Goal: Task Accomplishment & Management: Manage account settings

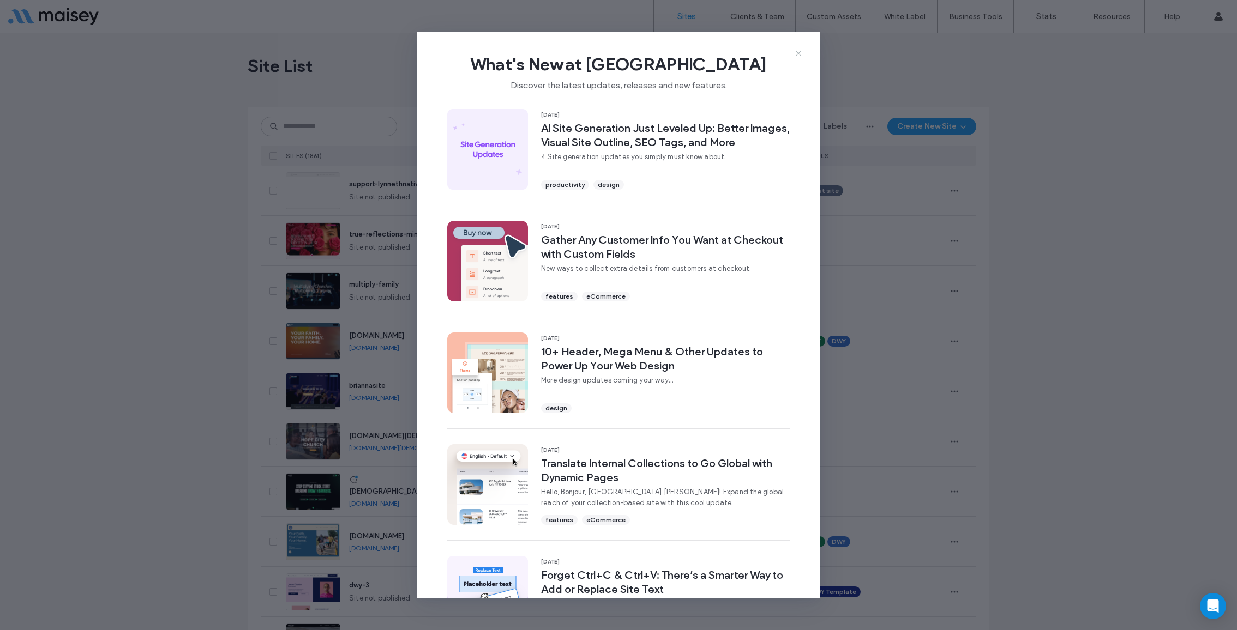
click at [796, 51] on use at bounding box center [798, 53] width 5 height 5
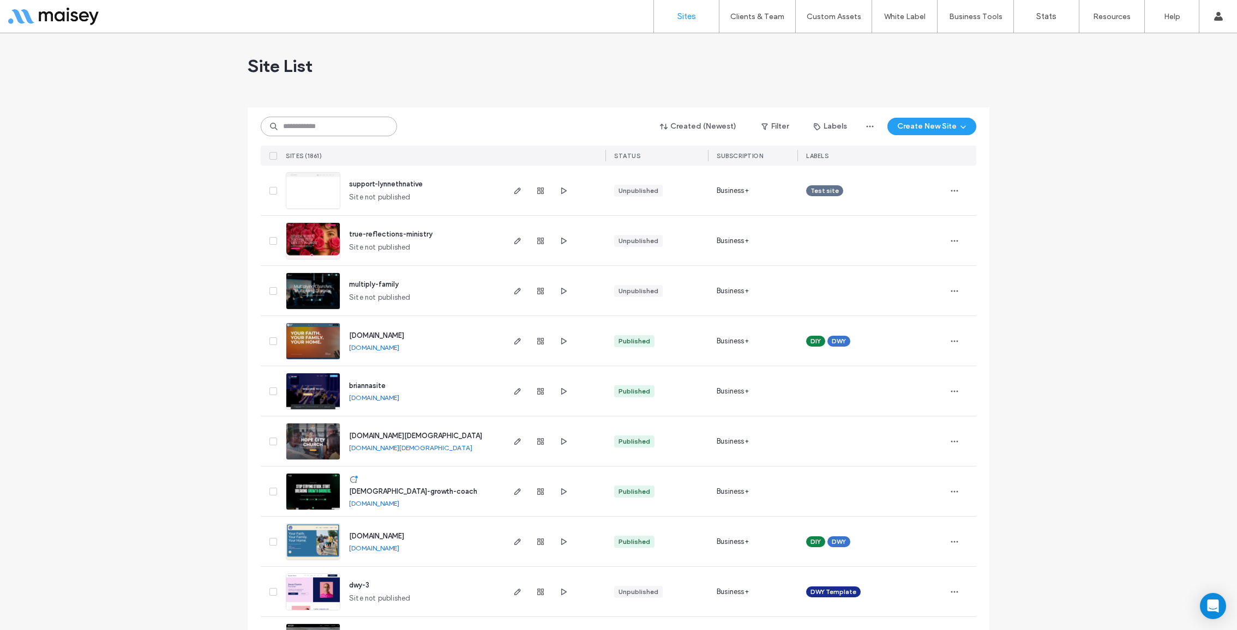
click at [323, 128] on input at bounding box center [329, 127] width 136 height 20
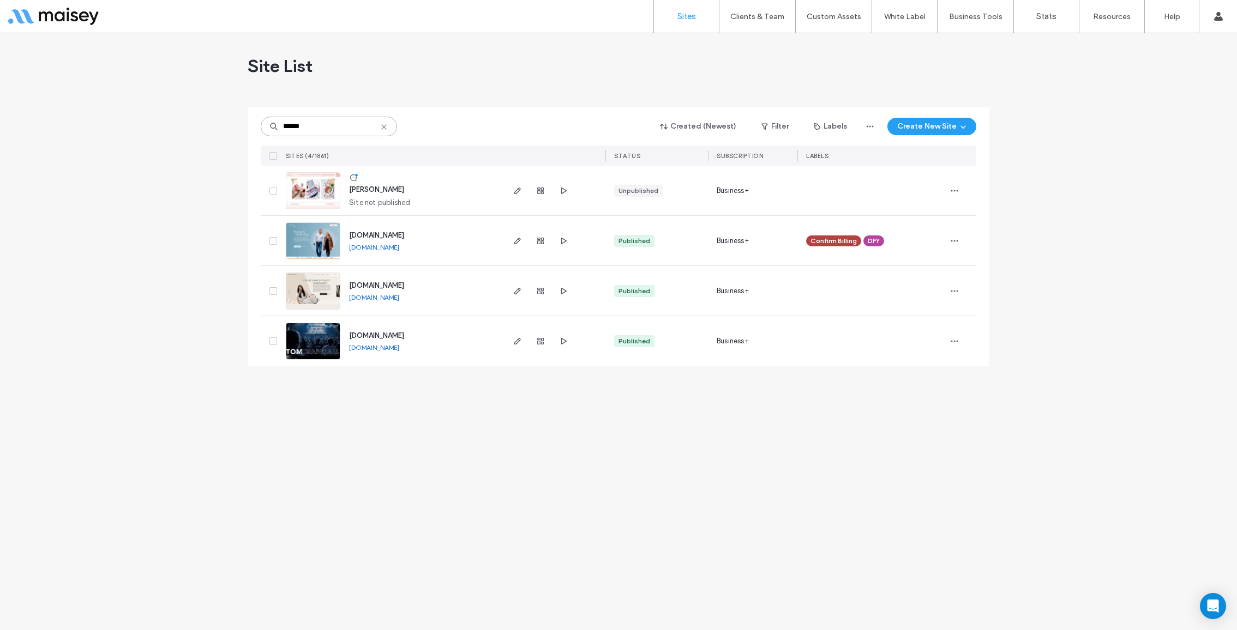
type input "******"
click at [518, 243] on icon "button" at bounding box center [517, 241] width 9 height 9
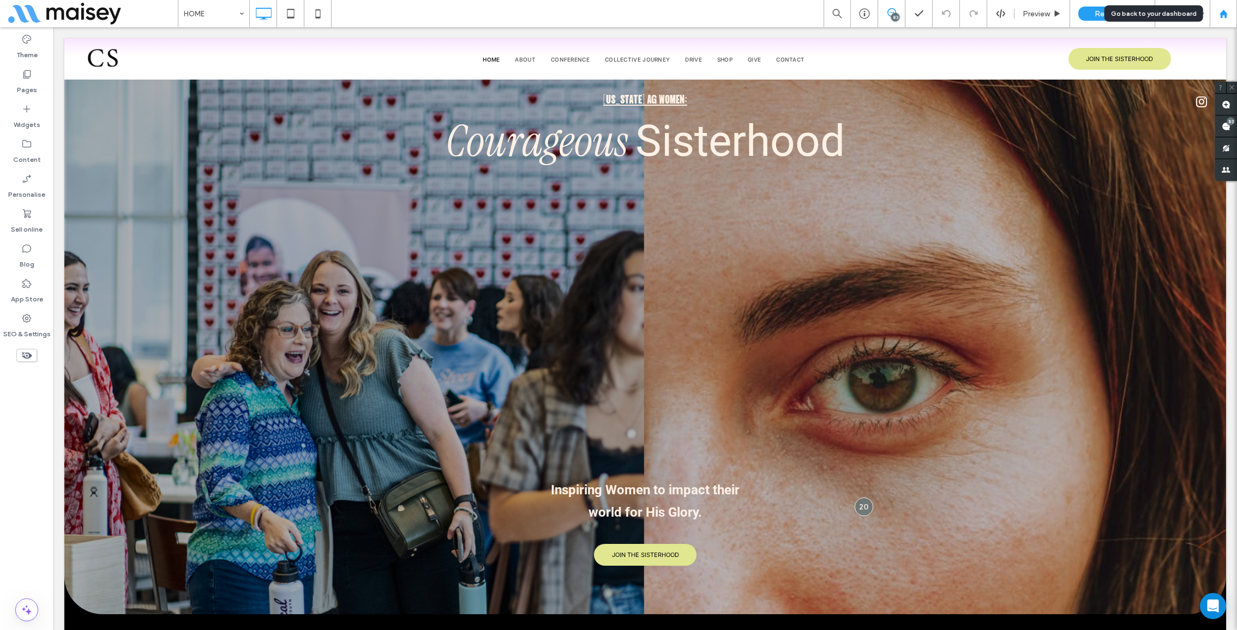
click at [1221, 13] on use at bounding box center [1223, 13] width 8 height 8
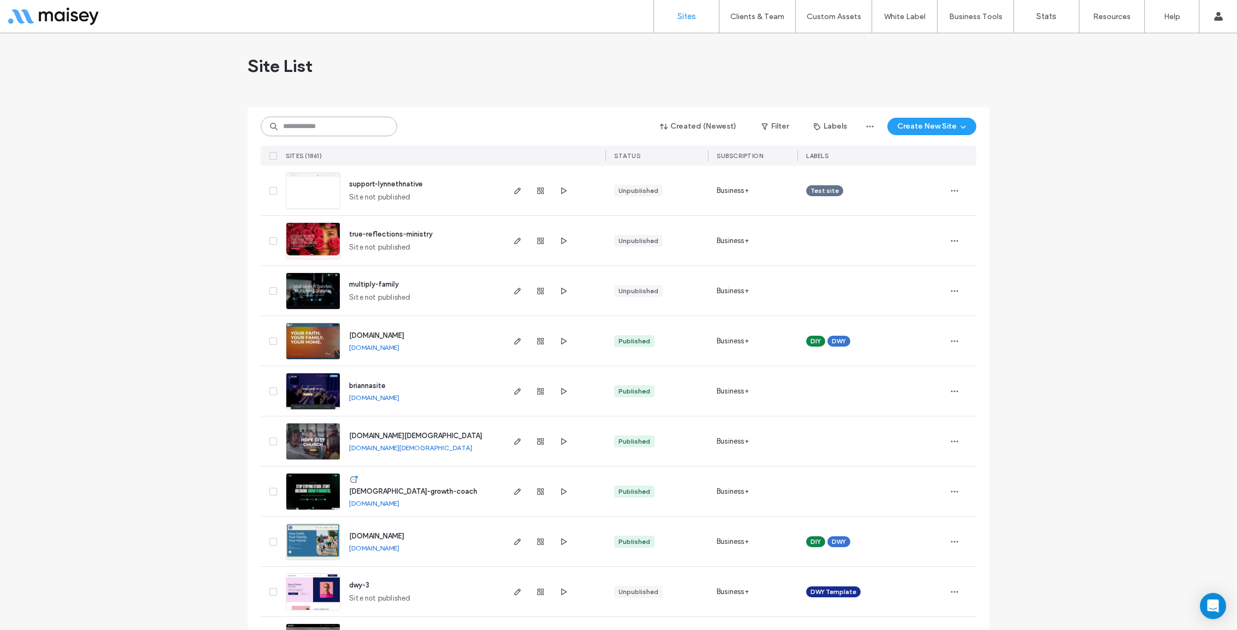
click at [324, 123] on input at bounding box center [329, 127] width 136 height 20
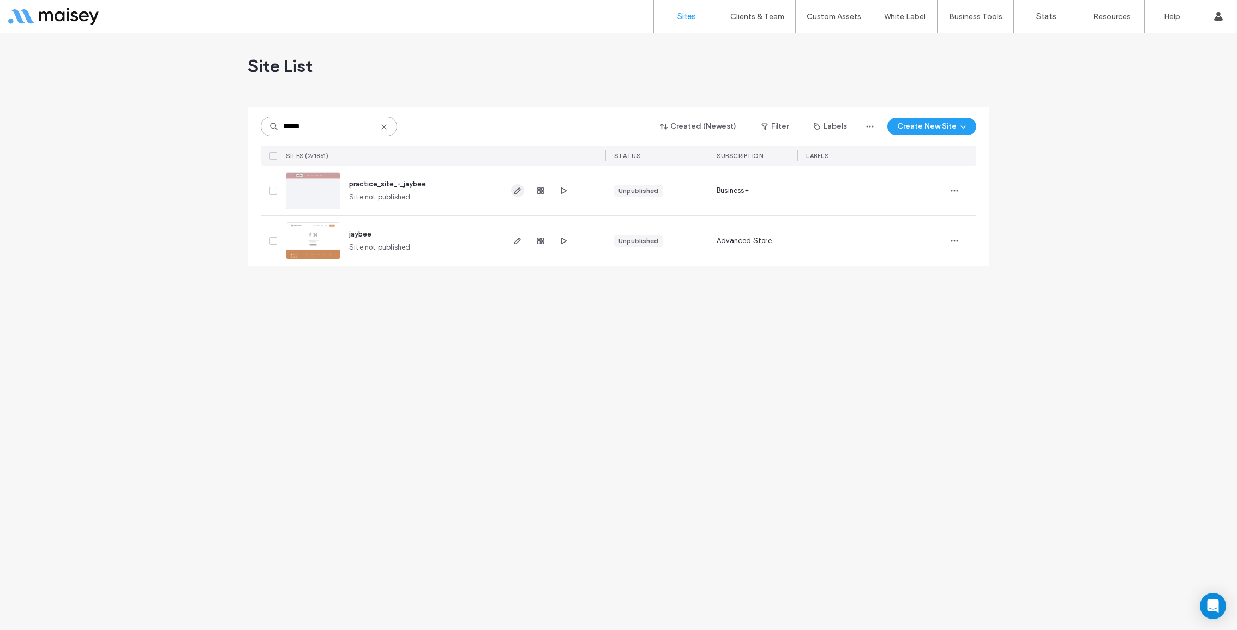
type input "******"
click at [518, 195] on span "button" at bounding box center [517, 190] width 13 height 13
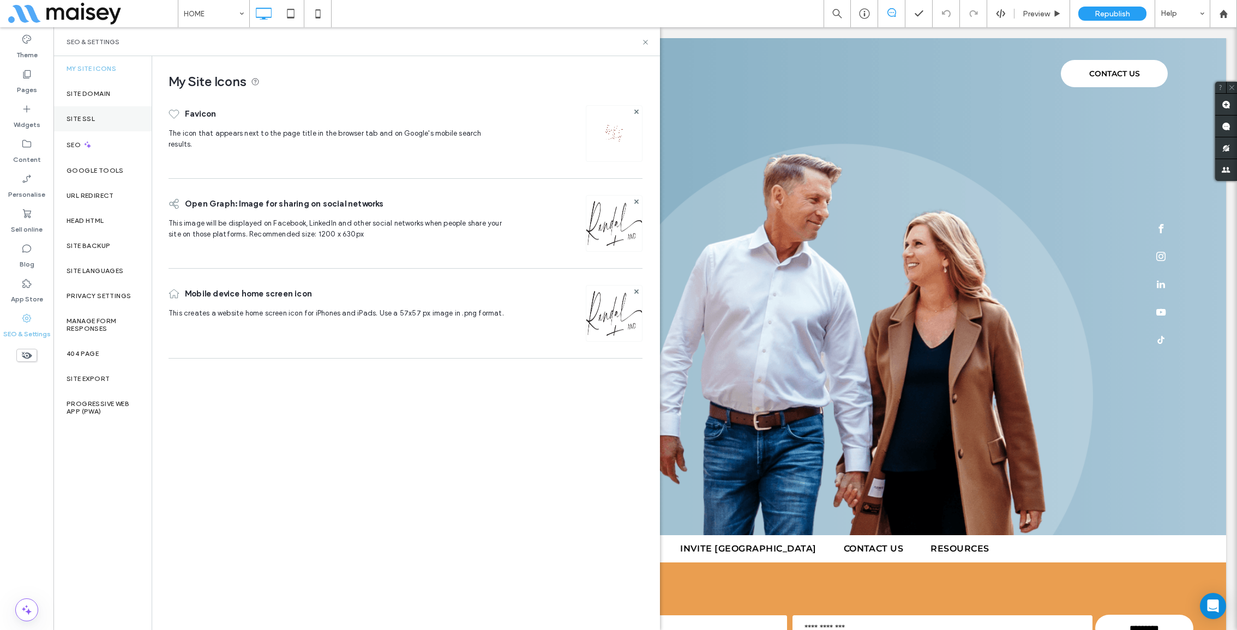
click at [100, 115] on div "Site SSL" at bounding box center [102, 118] width 98 height 25
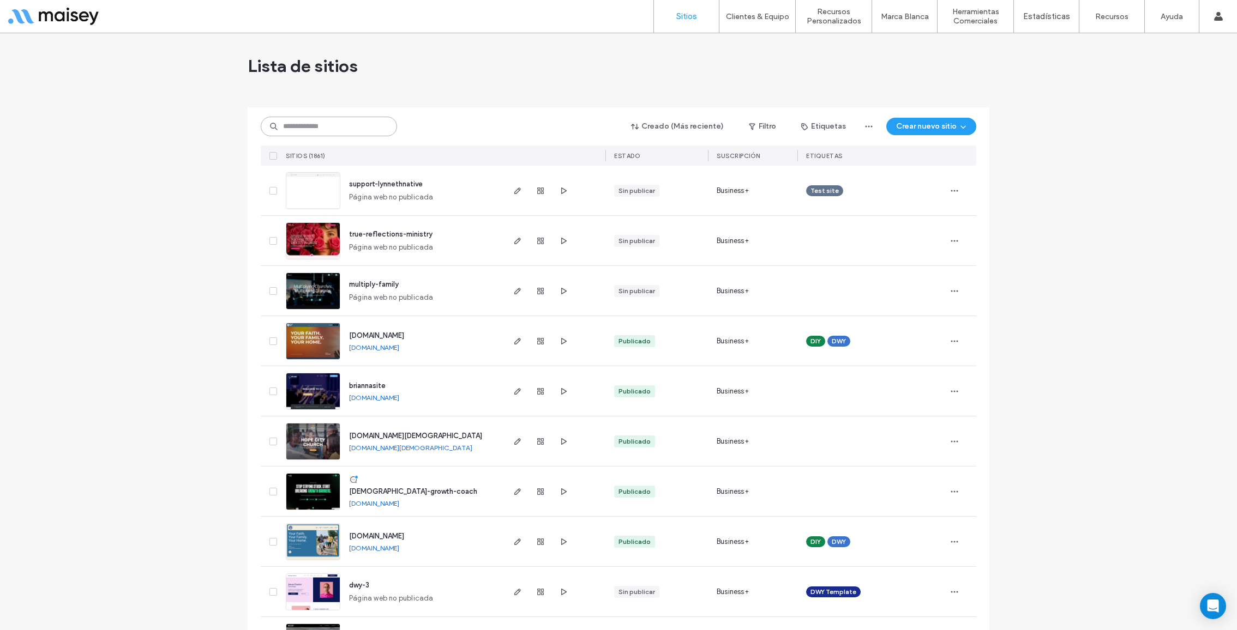
click at [349, 129] on input at bounding box center [329, 127] width 136 height 20
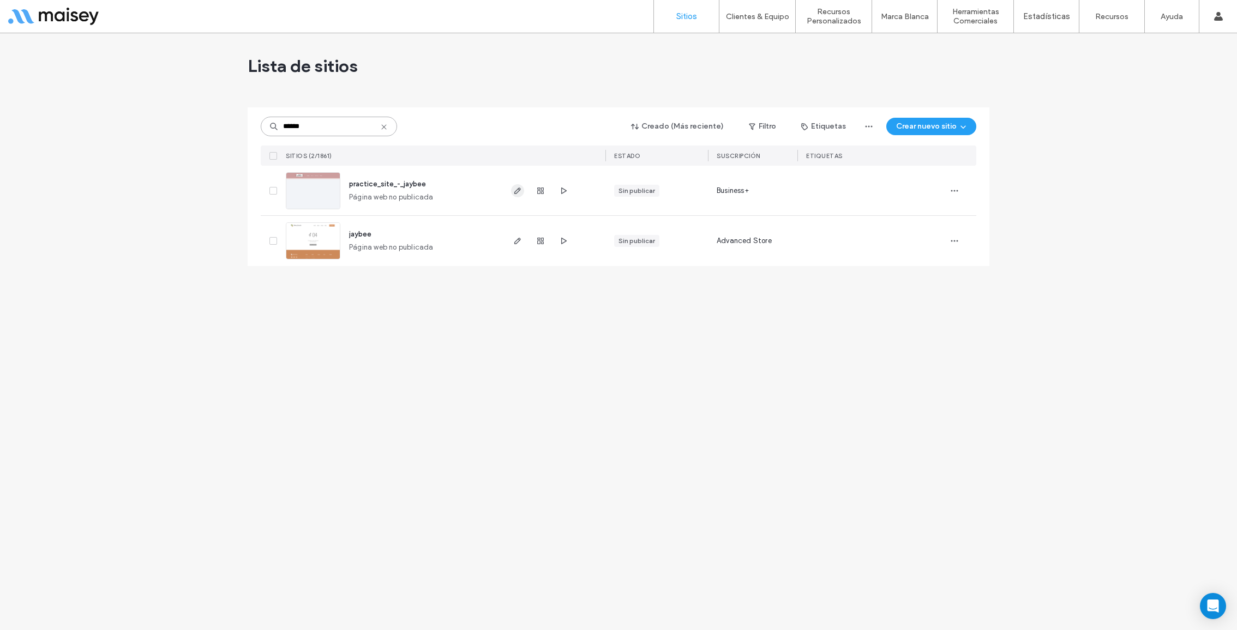
type input "******"
click at [520, 190] on use "button" at bounding box center [517, 191] width 7 height 7
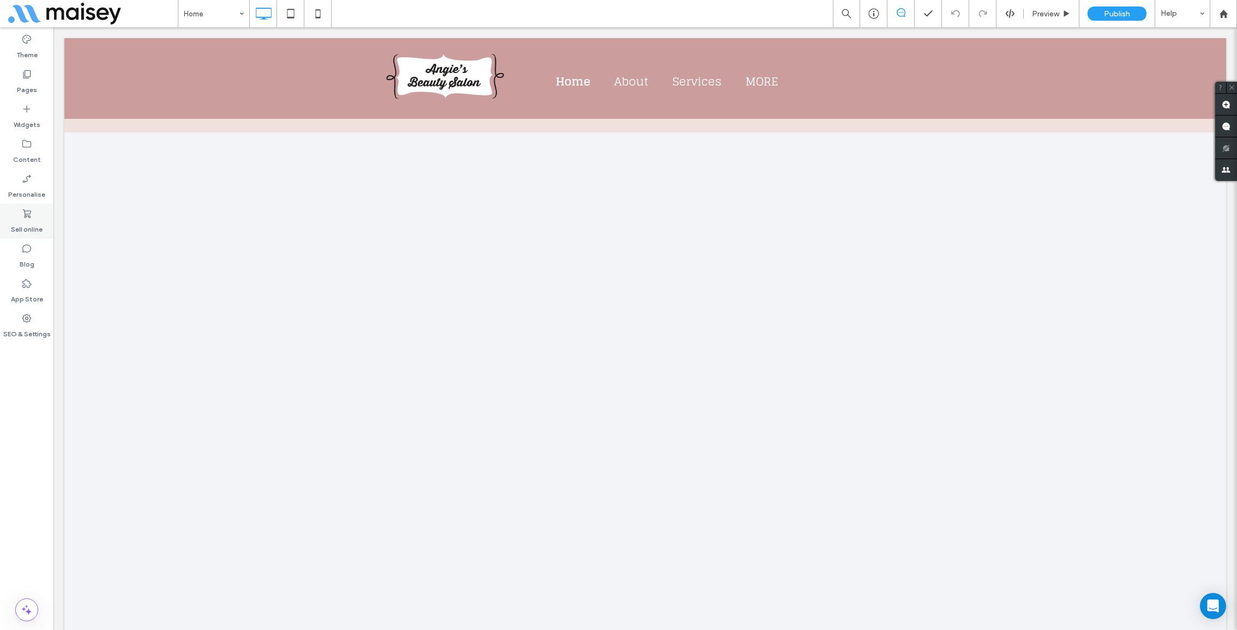
click at [33, 222] on label "Sell online" at bounding box center [27, 226] width 32 height 15
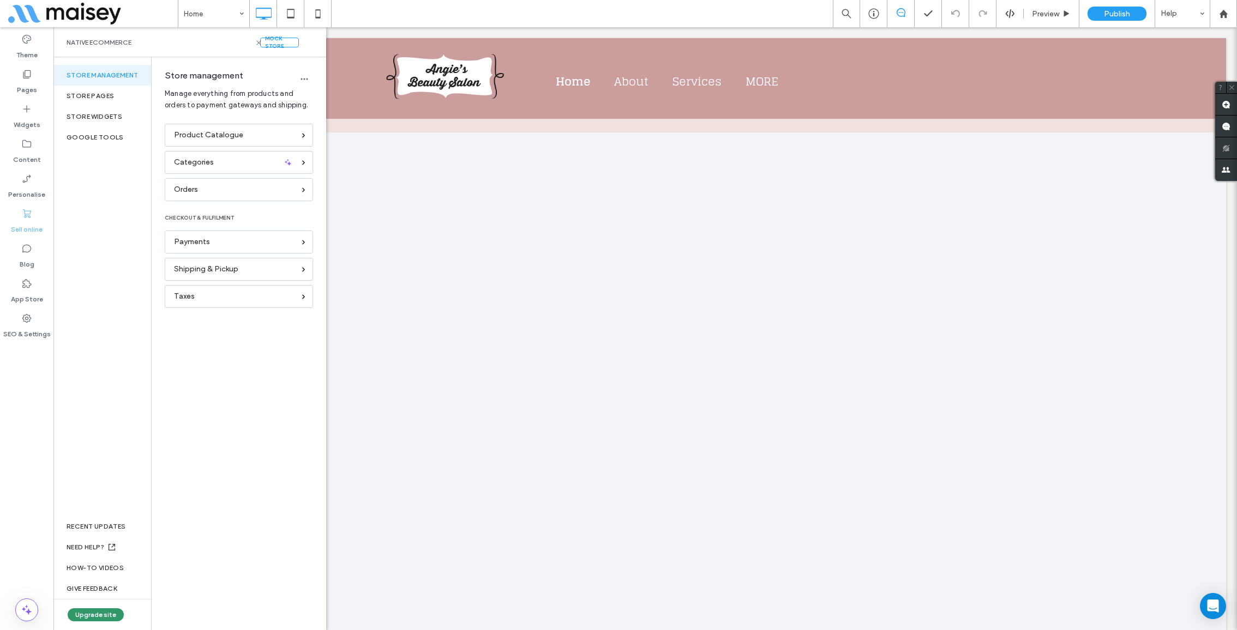
click at [97, 611] on button "Upgrade site" at bounding box center [96, 615] width 56 height 13
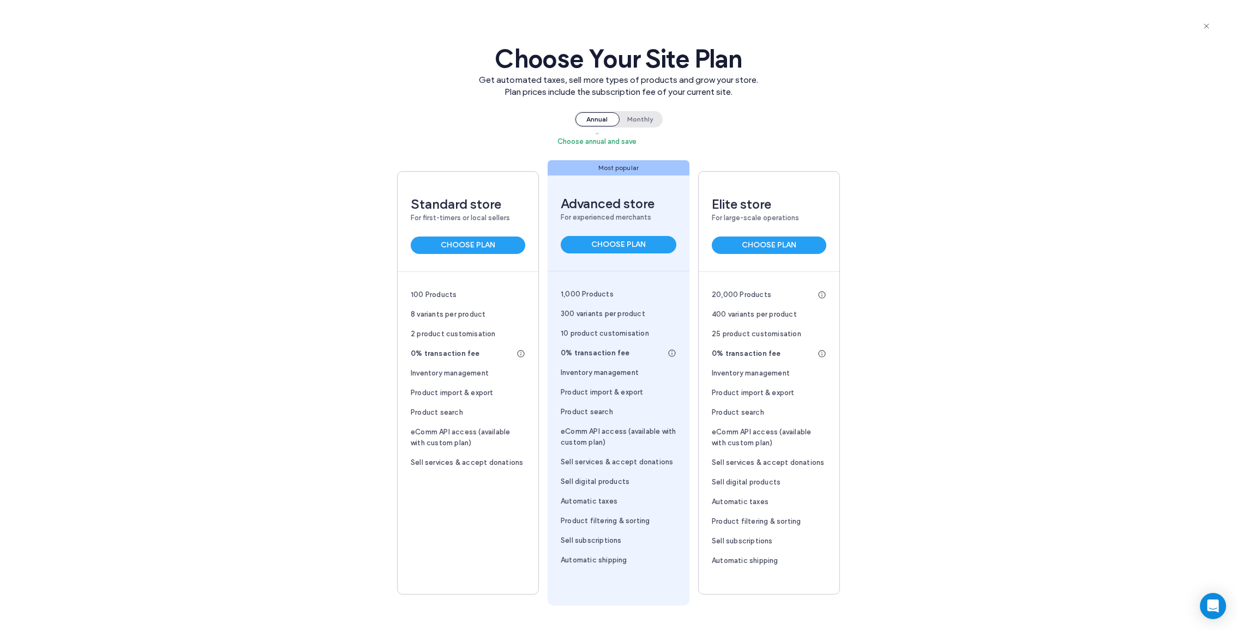
click at [639, 117] on span "Monthly" at bounding box center [639, 119] width 43 height 14
click at [488, 247] on button "CHOOSE PLAN" at bounding box center [468, 245] width 115 height 17
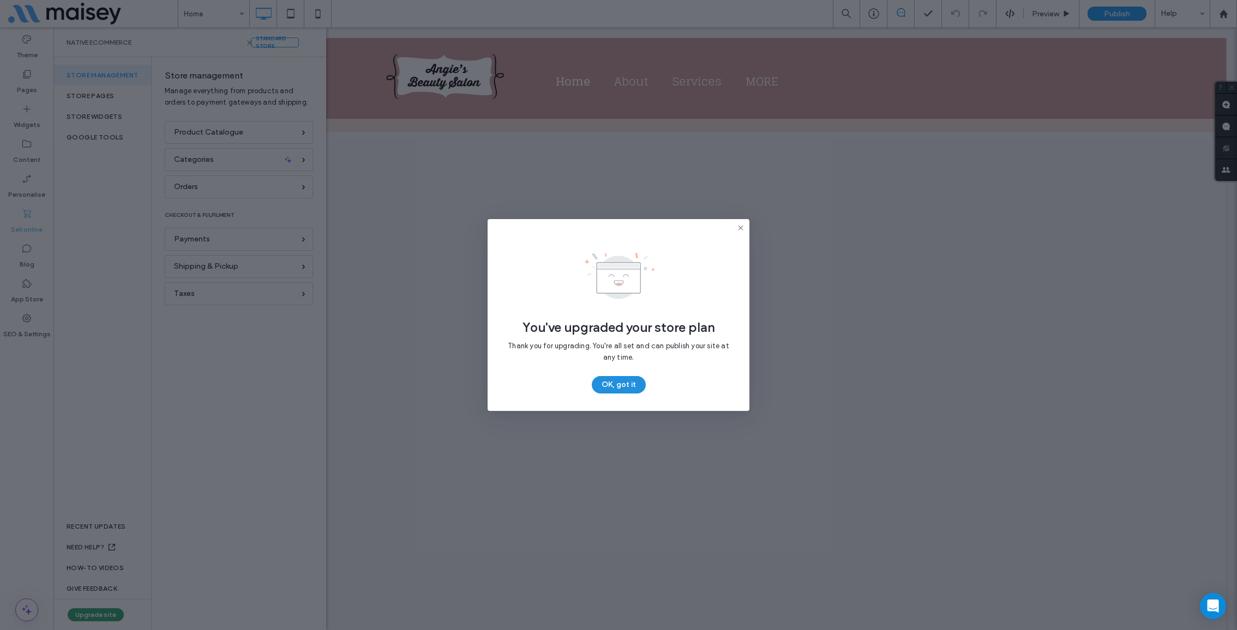
click at [614, 384] on button "OK, got it" at bounding box center [619, 384] width 54 height 17
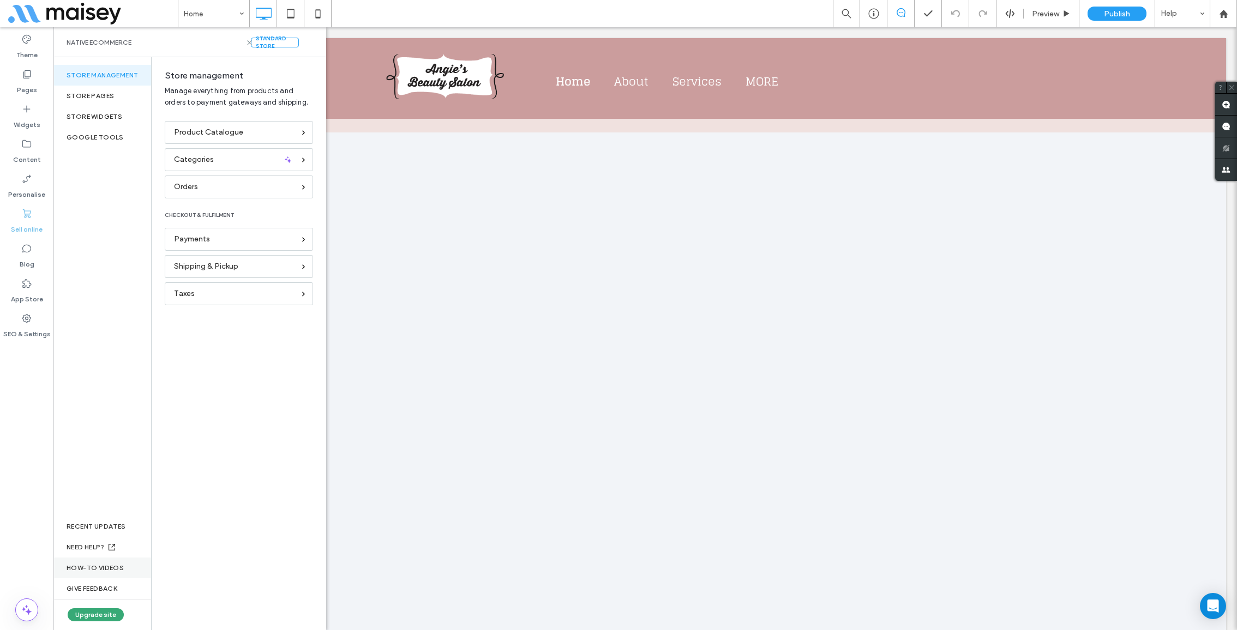
click at [97, 569] on div "How-to videos" at bounding box center [102, 568] width 98 height 21
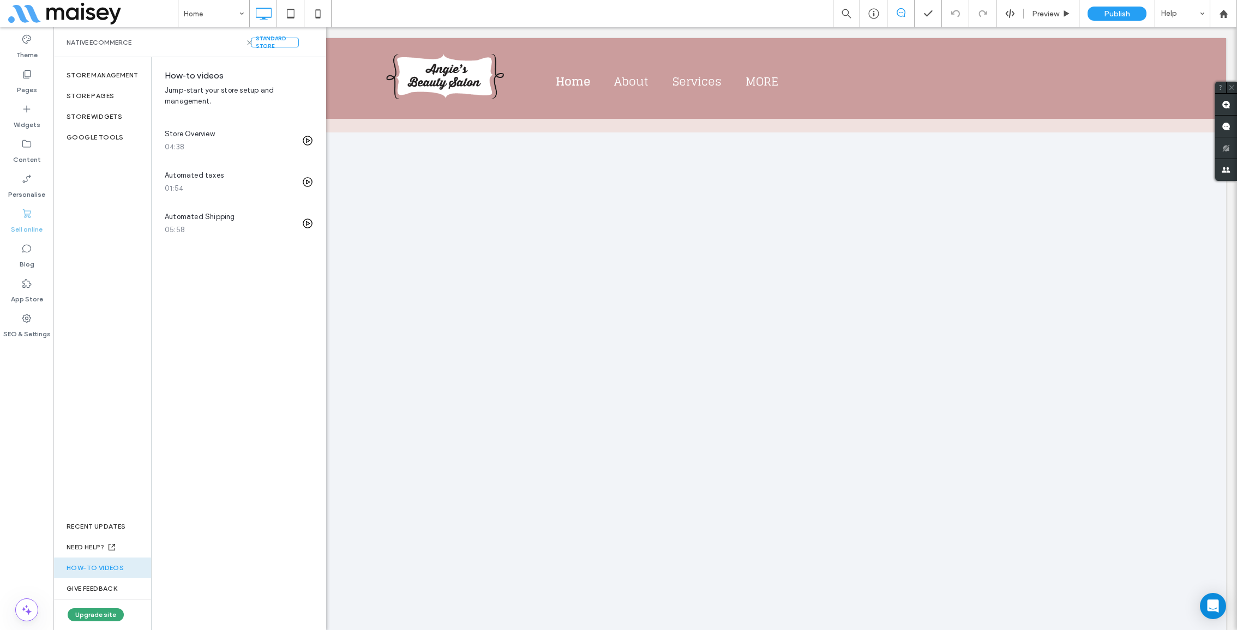
click at [112, 564] on div "How-to videos" at bounding box center [102, 568] width 98 height 21
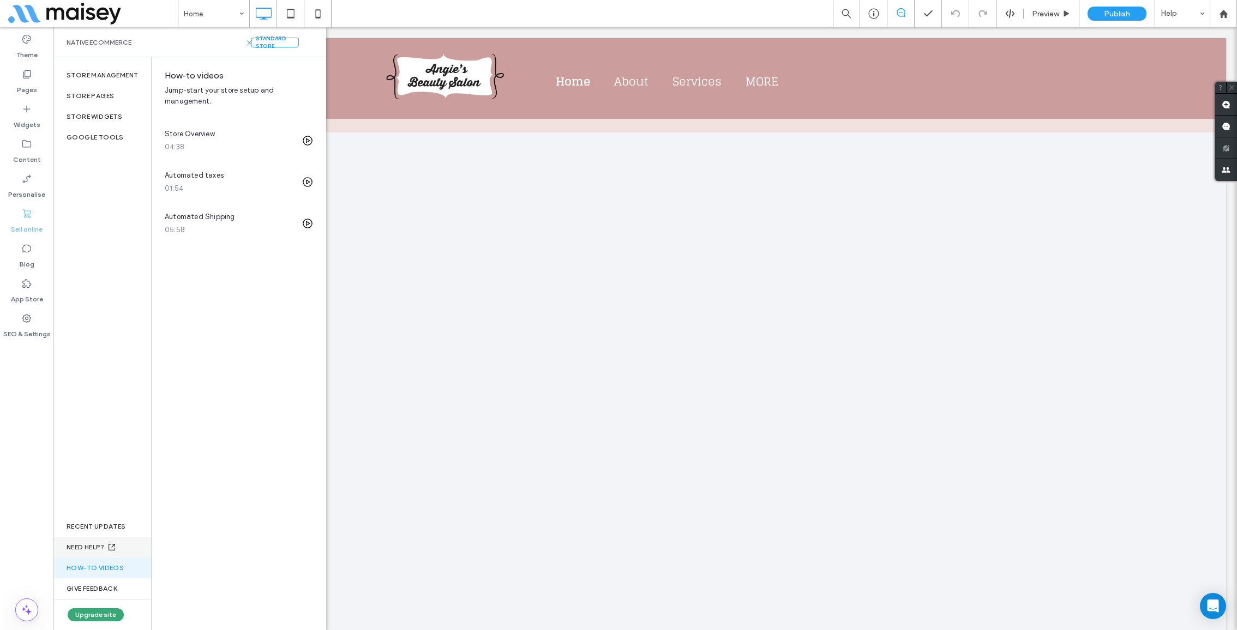
click at [113, 545] on icon at bounding box center [111, 547] width 11 height 11
click at [93, 520] on div "RECENT UPDATES" at bounding box center [102, 527] width 98 height 21
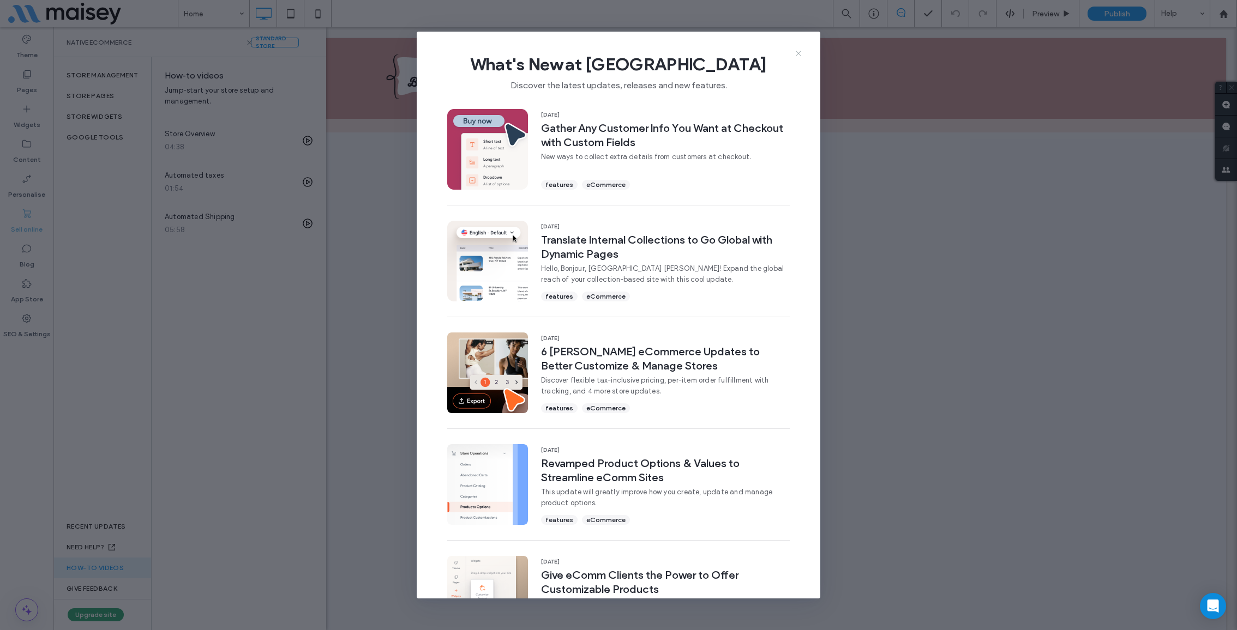
click at [798, 53] on use at bounding box center [798, 53] width 5 height 5
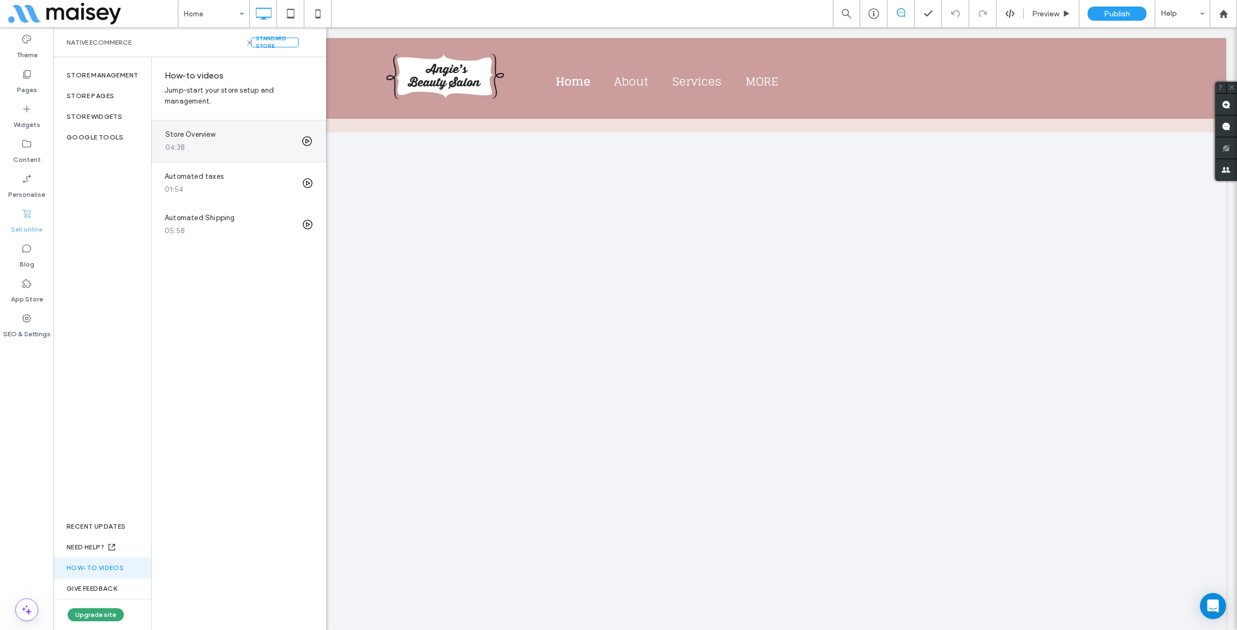
click at [310, 138] on icon at bounding box center [307, 141] width 11 height 11
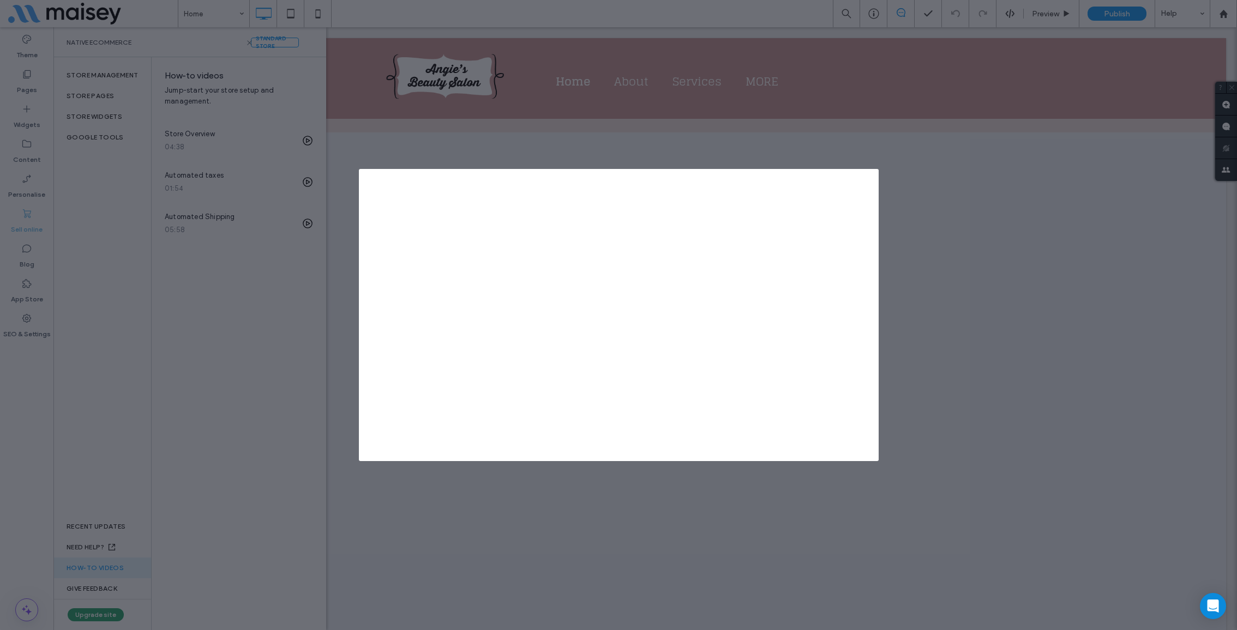
click at [763, 28] on div at bounding box center [618, 315] width 1237 height 630
click at [203, 334] on div at bounding box center [618, 315] width 1237 height 630
click at [872, 177] on icon at bounding box center [872, 175] width 9 height 9
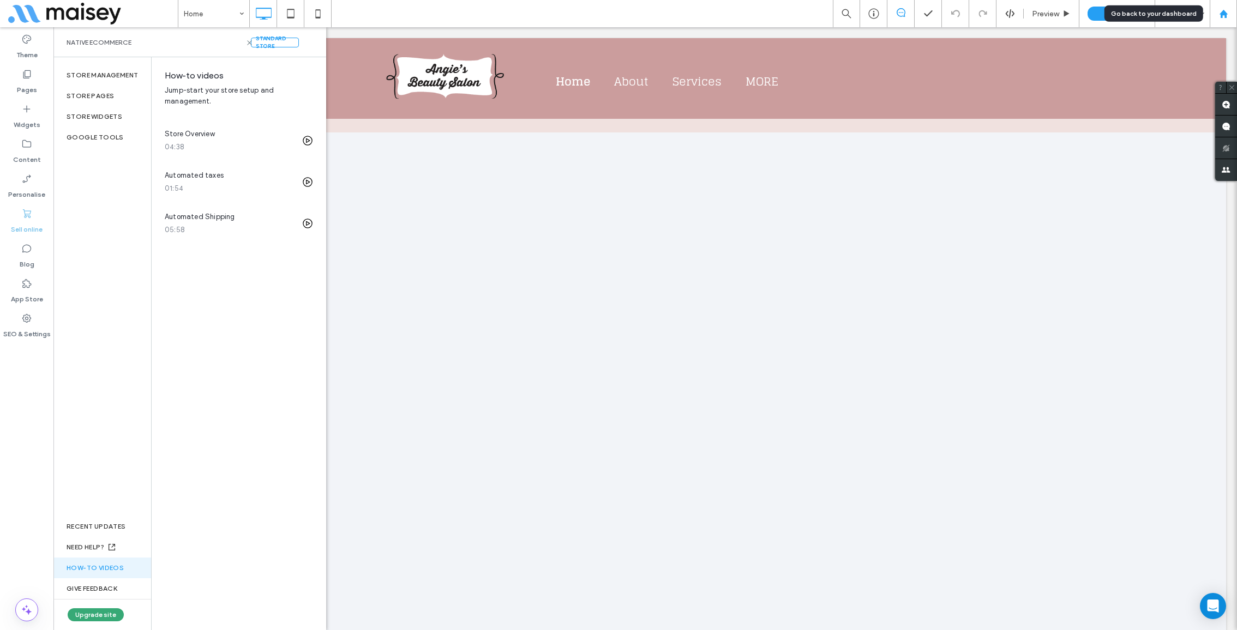
click at [1222, 12] on use at bounding box center [1223, 13] width 8 height 8
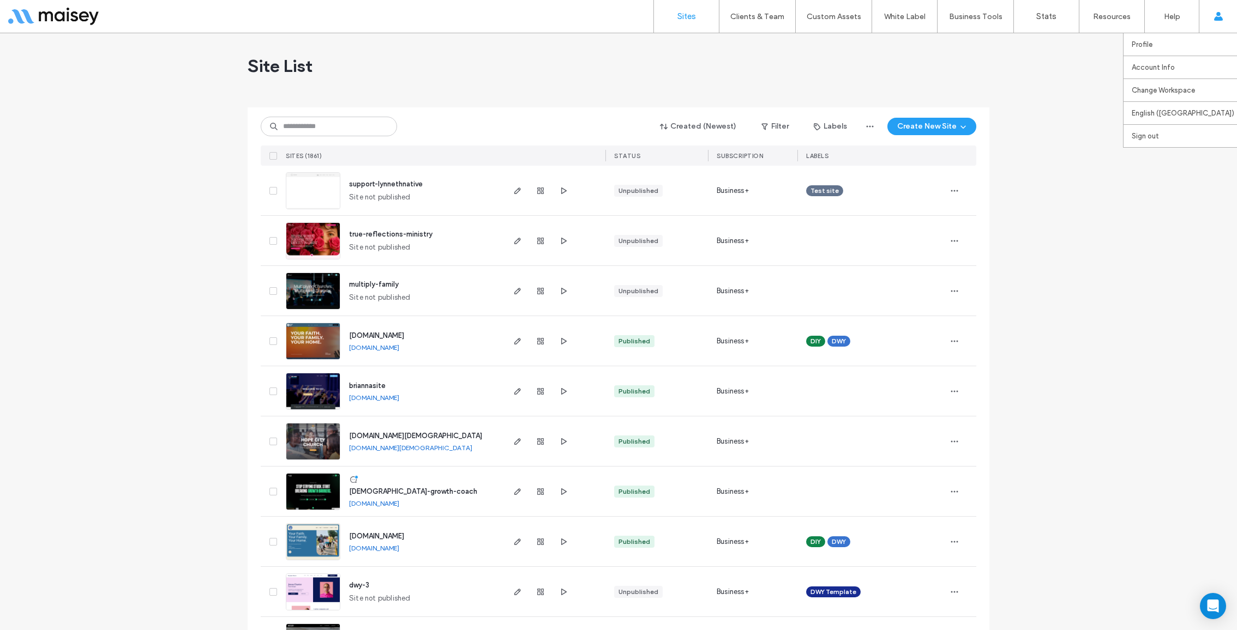
click at [1221, 18] on use at bounding box center [1218, 16] width 9 height 9
click at [1148, 136] on label "Sign out" at bounding box center [1145, 136] width 27 height 8
